Goal: Information Seeking & Learning: Find specific page/section

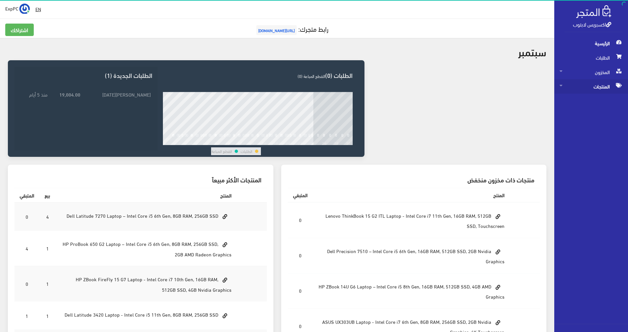
drag, startPoint x: 604, startPoint y: 87, endPoint x: 601, endPoint y: 91, distance: 5.2
click at [312, 87] on span "المنتجات" at bounding box center [590, 86] width 63 height 14
click at [312, 101] on span "كل المنتجات" at bounding box center [584, 101] width 50 height 14
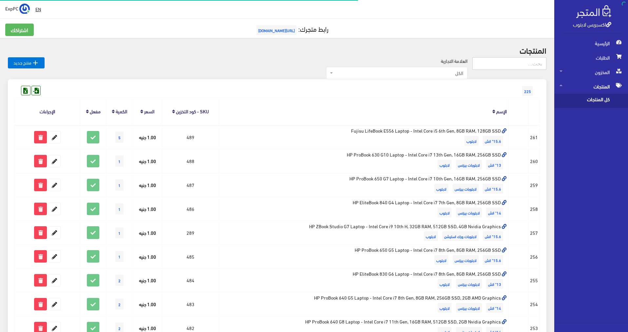
drag, startPoint x: 502, startPoint y: 64, endPoint x: 504, endPoint y: 68, distance: 4.5
click at [312, 68] on input "text" at bounding box center [509, 63] width 74 height 12
type input "ح"
type input "P51"
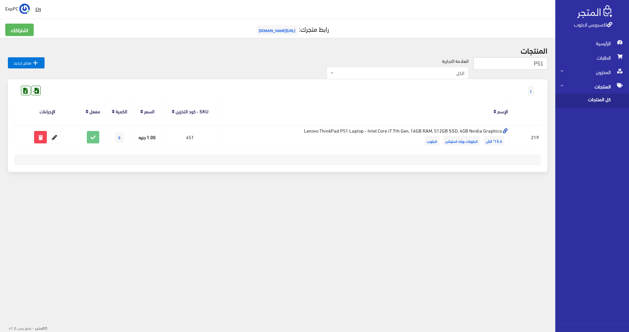
drag, startPoint x: 540, startPoint y: 66, endPoint x: 545, endPoint y: 65, distance: 5.0
click at [545, 65] on input "P51" at bounding box center [510, 63] width 74 height 12
type input "P52"
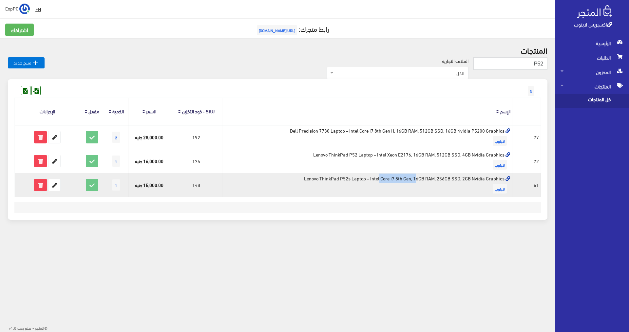
drag, startPoint x: 352, startPoint y: 179, endPoint x: 310, endPoint y: 179, distance: 42.3
click at [310, 179] on td "Lenovo ThinkPad P52s Laptop – Intel Core i7 8th Gen, 16GB RAM, 256GB SSD, 2GB N…" at bounding box center [367, 185] width 290 height 24
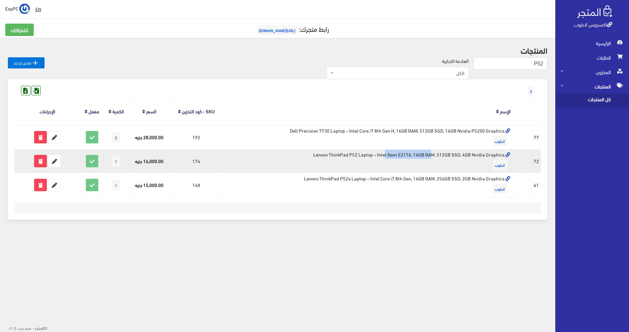
drag, startPoint x: 361, startPoint y: 156, endPoint x: 276, endPoint y: 151, distance: 84.3
click at [276, 151] on td "Lenovo ThinkPad P52 Laptop – Intel Xeon E2176, 16GB RAM, 512GB SSD, 4GB Nvidia …" at bounding box center [367, 161] width 290 height 24
drag, startPoint x: 400, startPoint y: 156, endPoint x: 333, endPoint y: 158, distance: 66.9
click at [327, 155] on td "Lenovo ThinkPad P52 Laptop – Intel Xeon E2176, 16GB RAM, 512GB SSD, 4GB Nvidia …" at bounding box center [367, 161] width 290 height 24
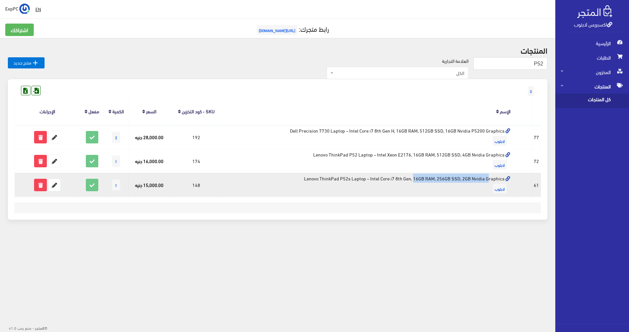
drag, startPoint x: 365, startPoint y: 180, endPoint x: 351, endPoint y: 180, distance: 13.8
click at [351, 180] on td "Lenovo ThinkPad P52s Laptop – Intel Core i7 8th Gen, 16GB RAM, 256GB SSD, 2GB N…" at bounding box center [367, 185] width 290 height 24
